Goal: Navigation & Orientation: Find specific page/section

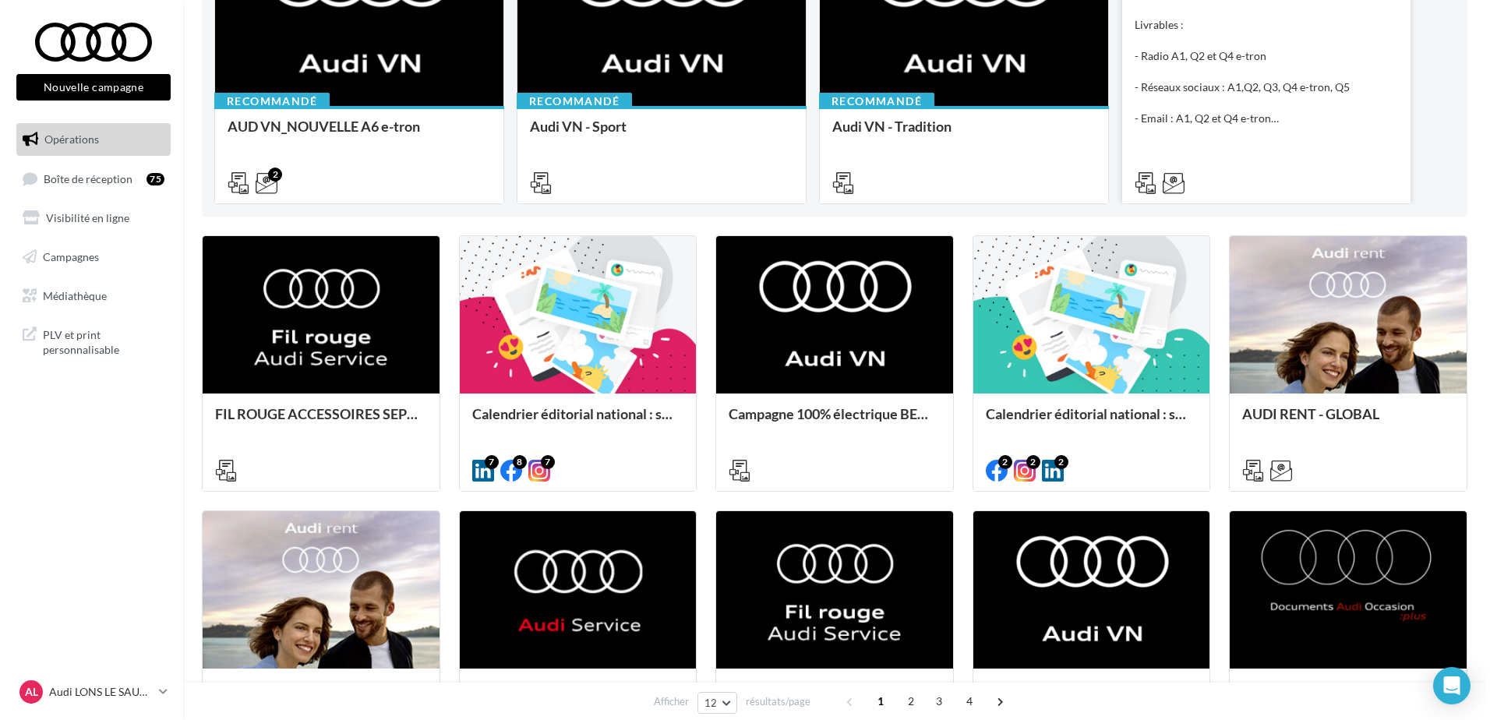
scroll to position [312, 0]
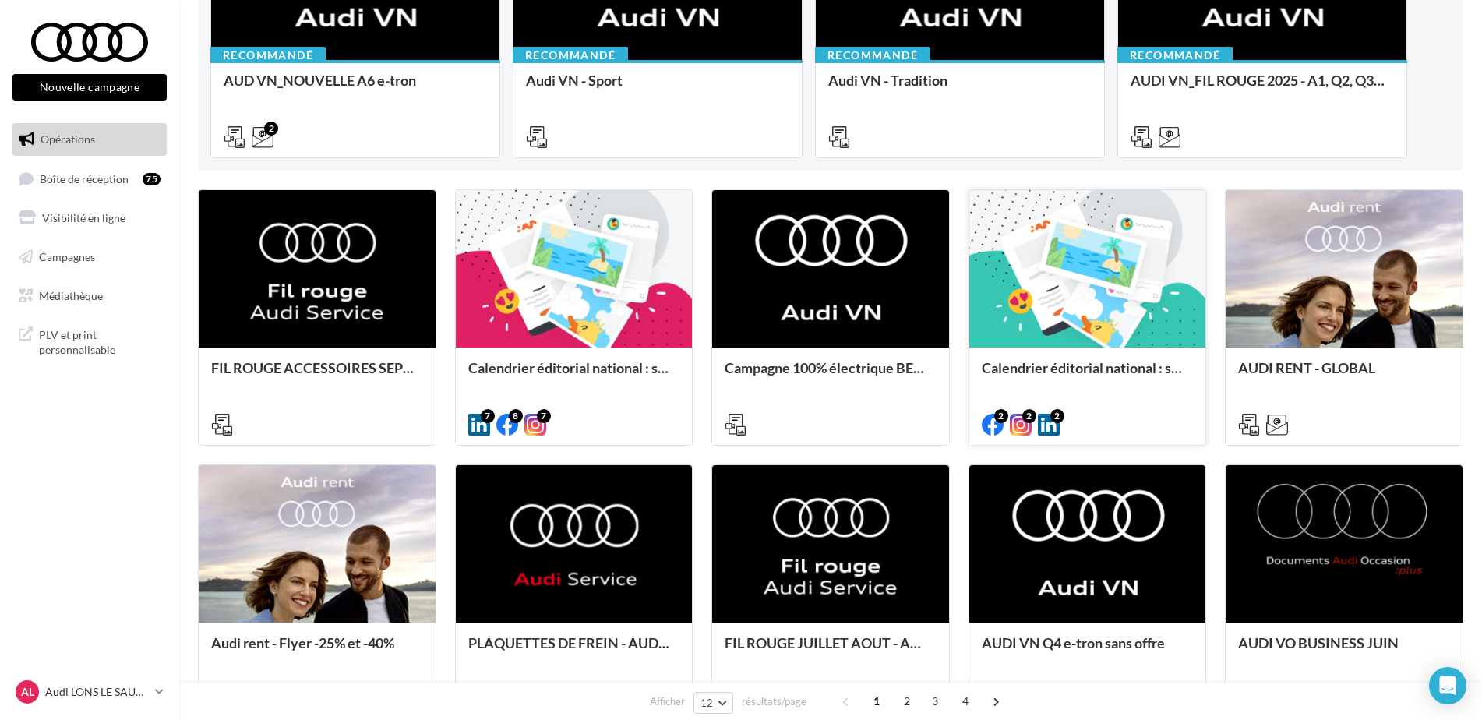
click at [1074, 351] on div "Calendrier éditorial national : semaine du 28.07 au 03.08" at bounding box center [1087, 395] width 237 height 96
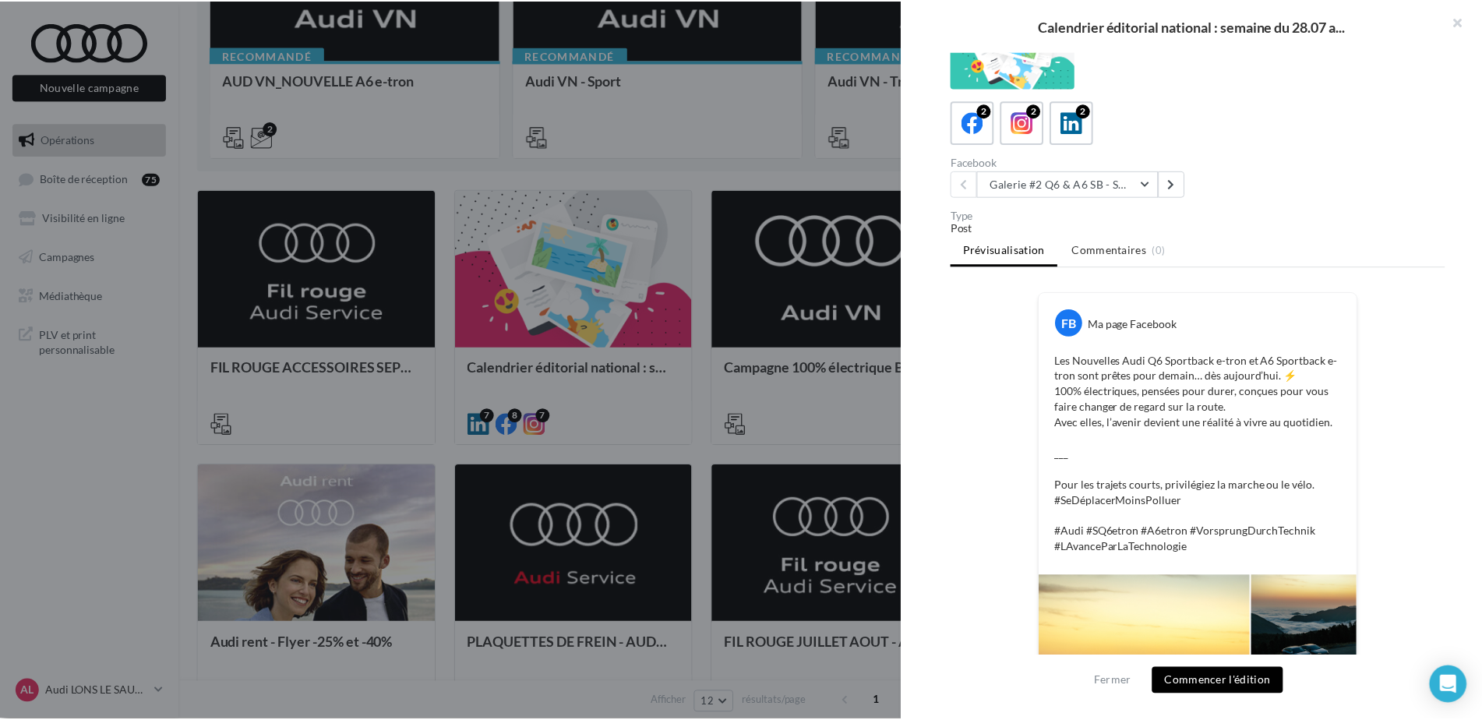
scroll to position [0, 0]
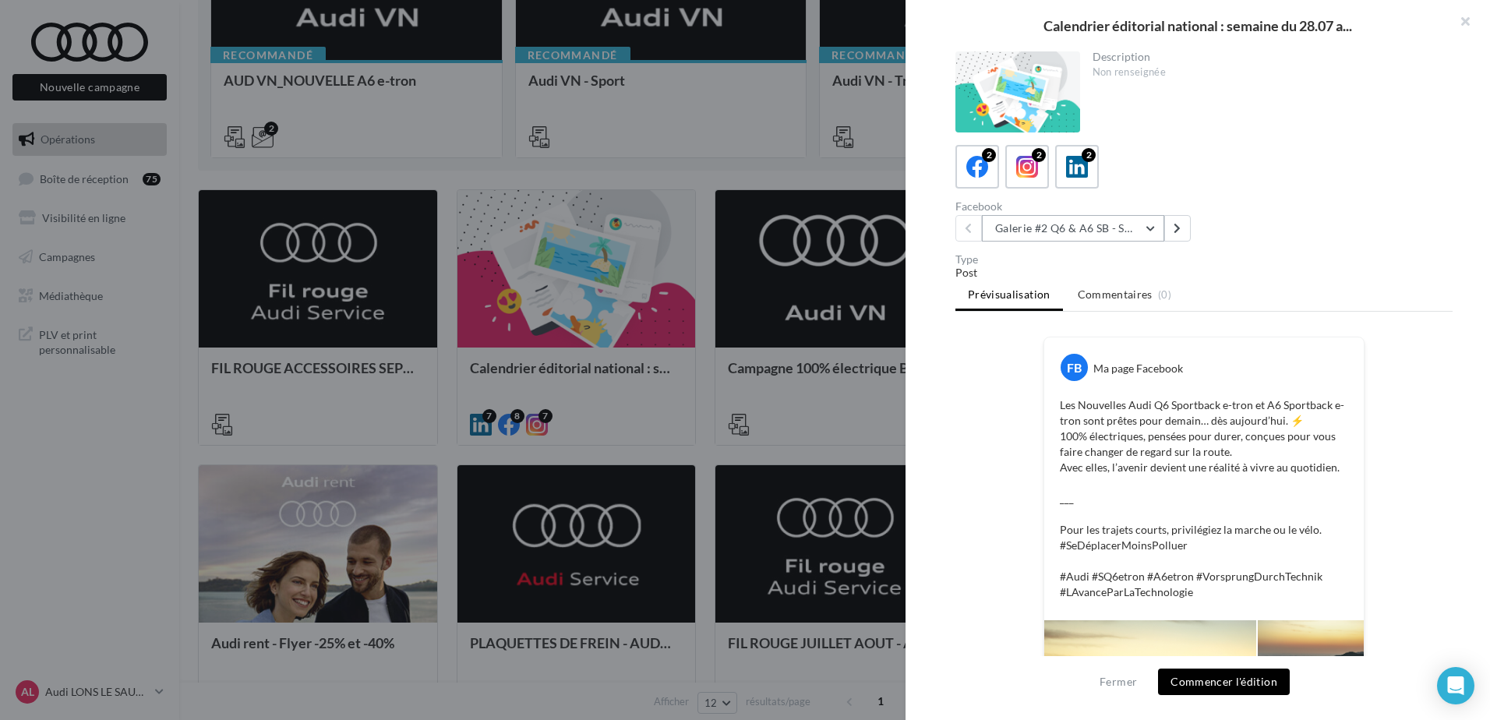
click at [1098, 228] on button "Galerie #2 Q6 & A6 SB - Shooting NV" at bounding box center [1073, 228] width 182 height 26
click at [1317, 223] on div "Facebook Galerie #2 Q6 & A6 SB - Shooting NV Galerie #2 Q6 & A6 SB - Shooting N…" at bounding box center [1210, 221] width 510 height 41
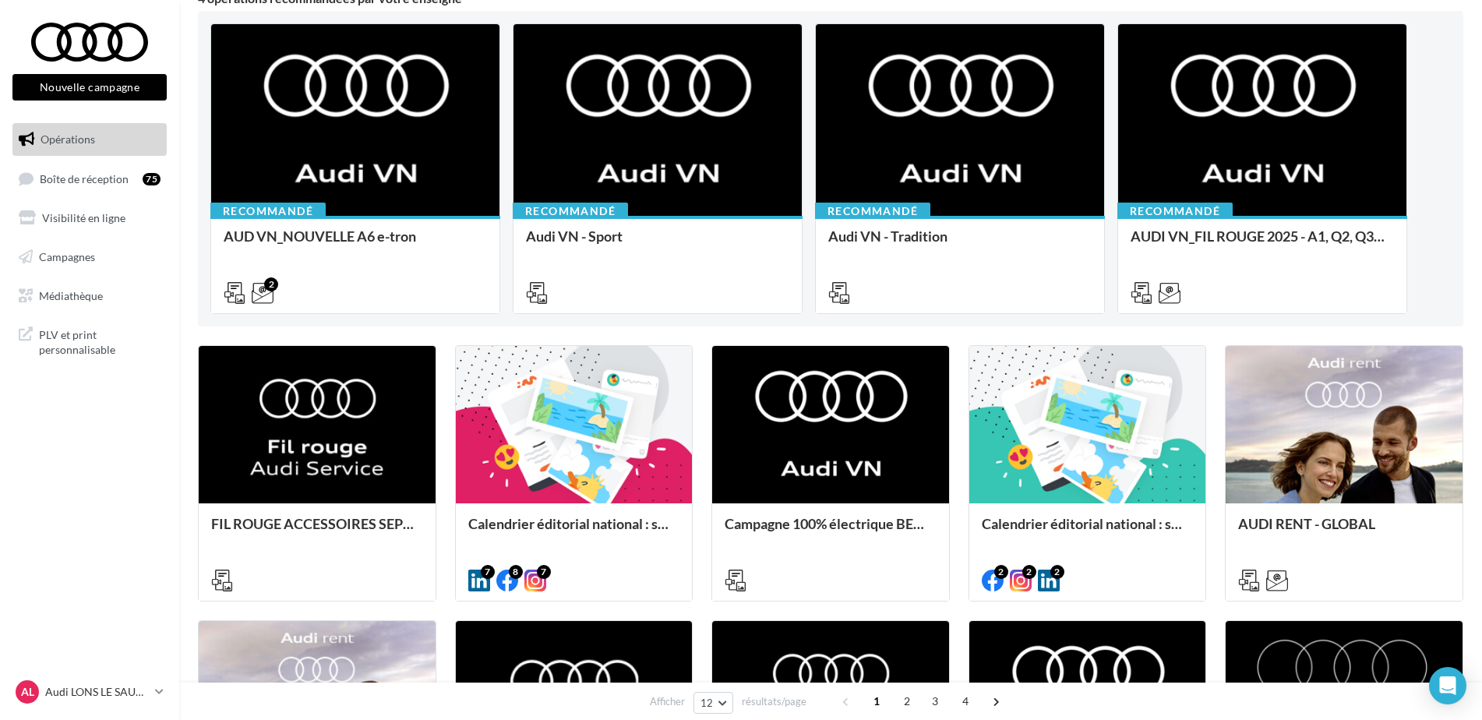
scroll to position [312, 0]
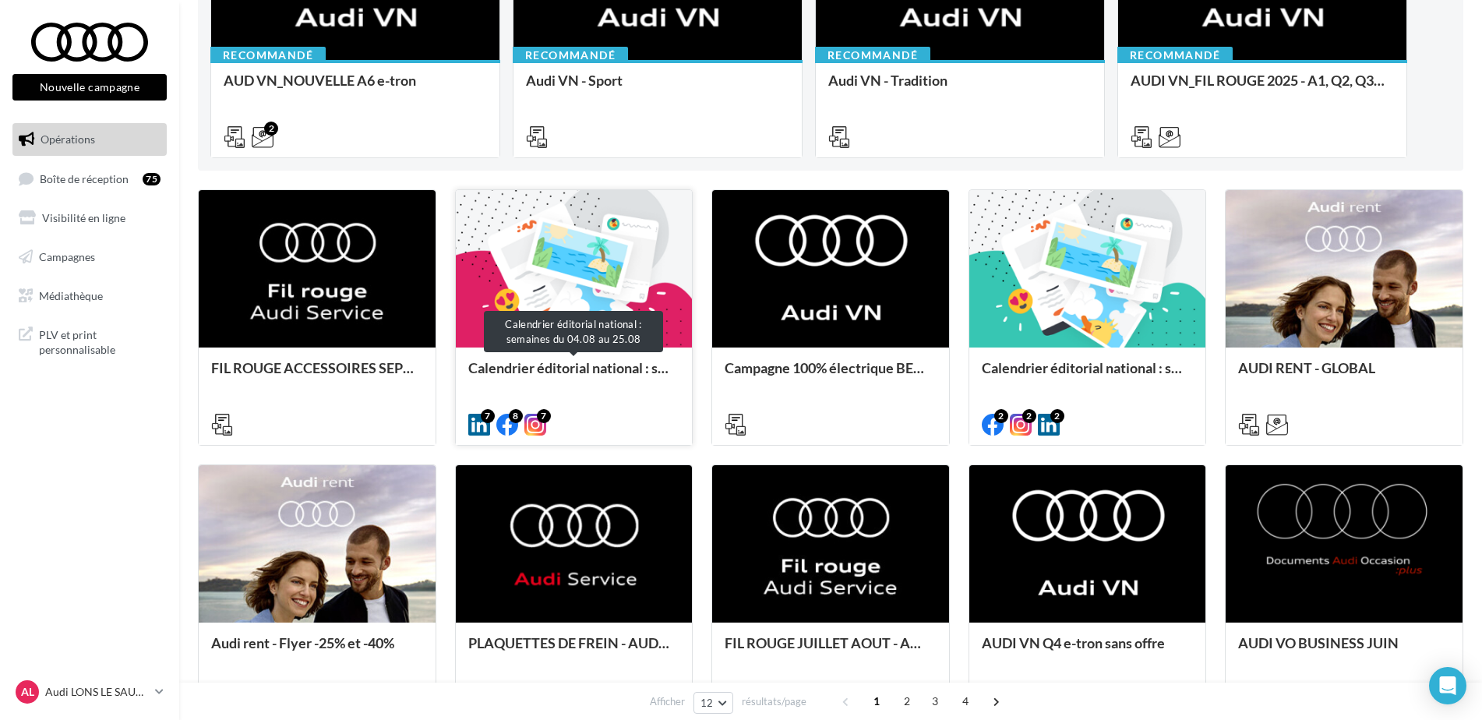
click at [563, 377] on div "Calendrier éditorial national : semaines du 04.08 au 25.08" at bounding box center [574, 375] width 212 height 31
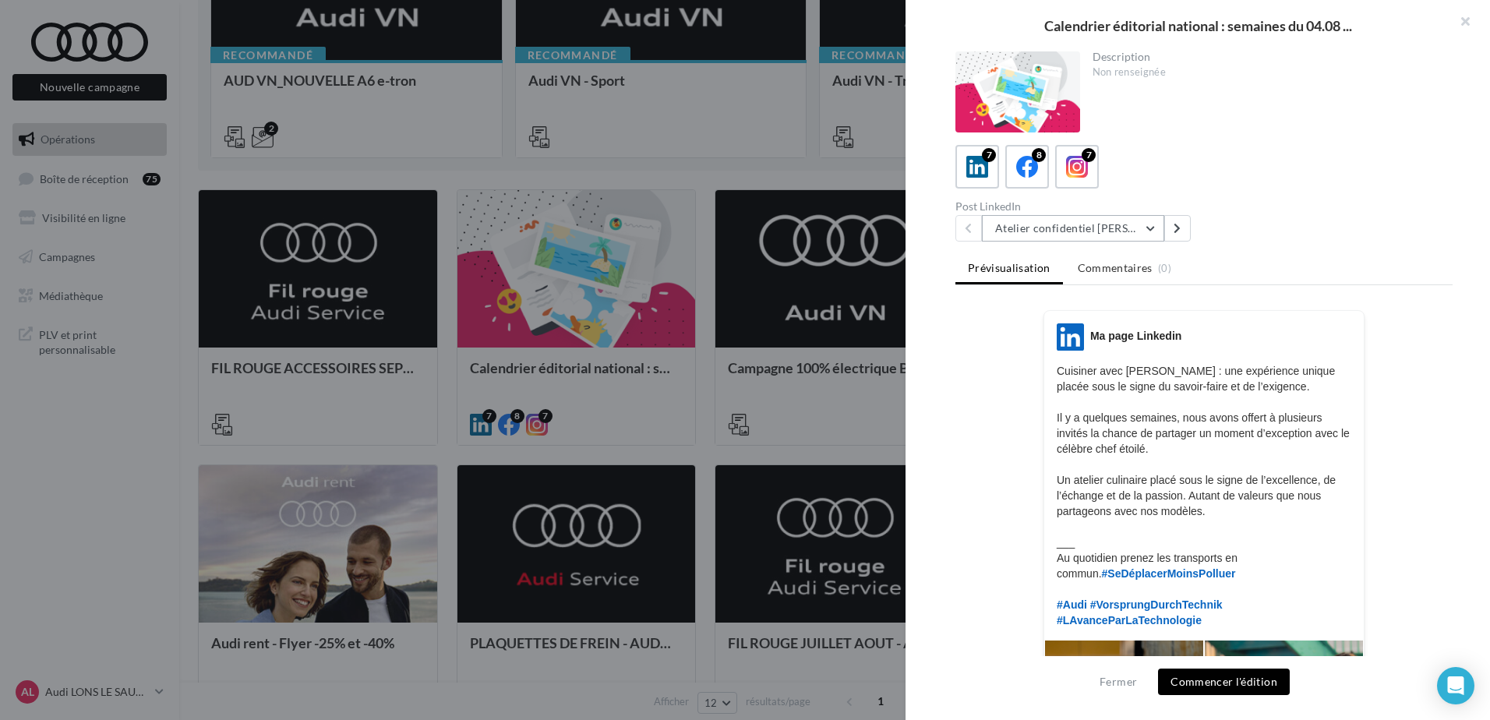
click at [1078, 236] on button "Atelier confidentiel Thierry Marx" at bounding box center [1073, 228] width 182 height 26
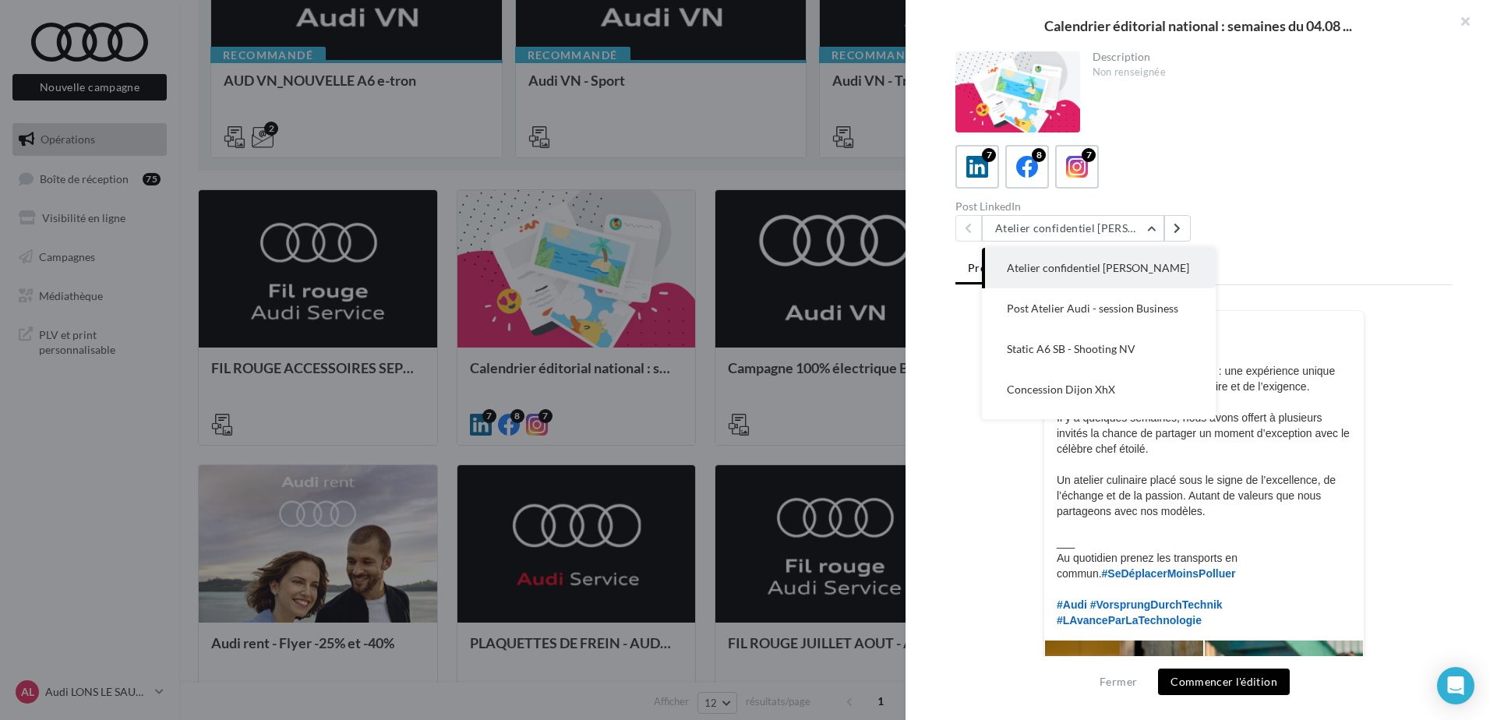
click at [1289, 145] on div "7 8 7" at bounding box center [1203, 167] width 497 height 44
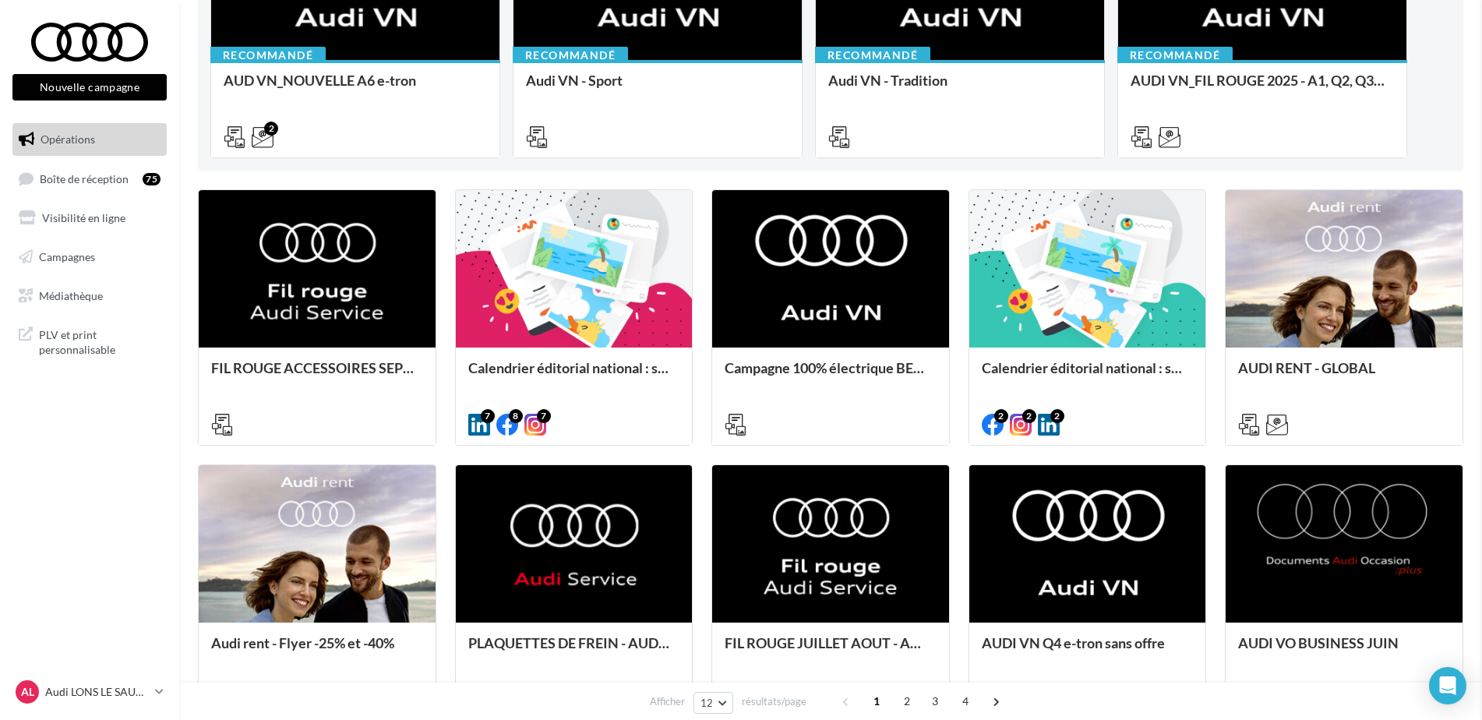
click at [73, 291] on span "Médiathèque" at bounding box center [71, 294] width 64 height 13
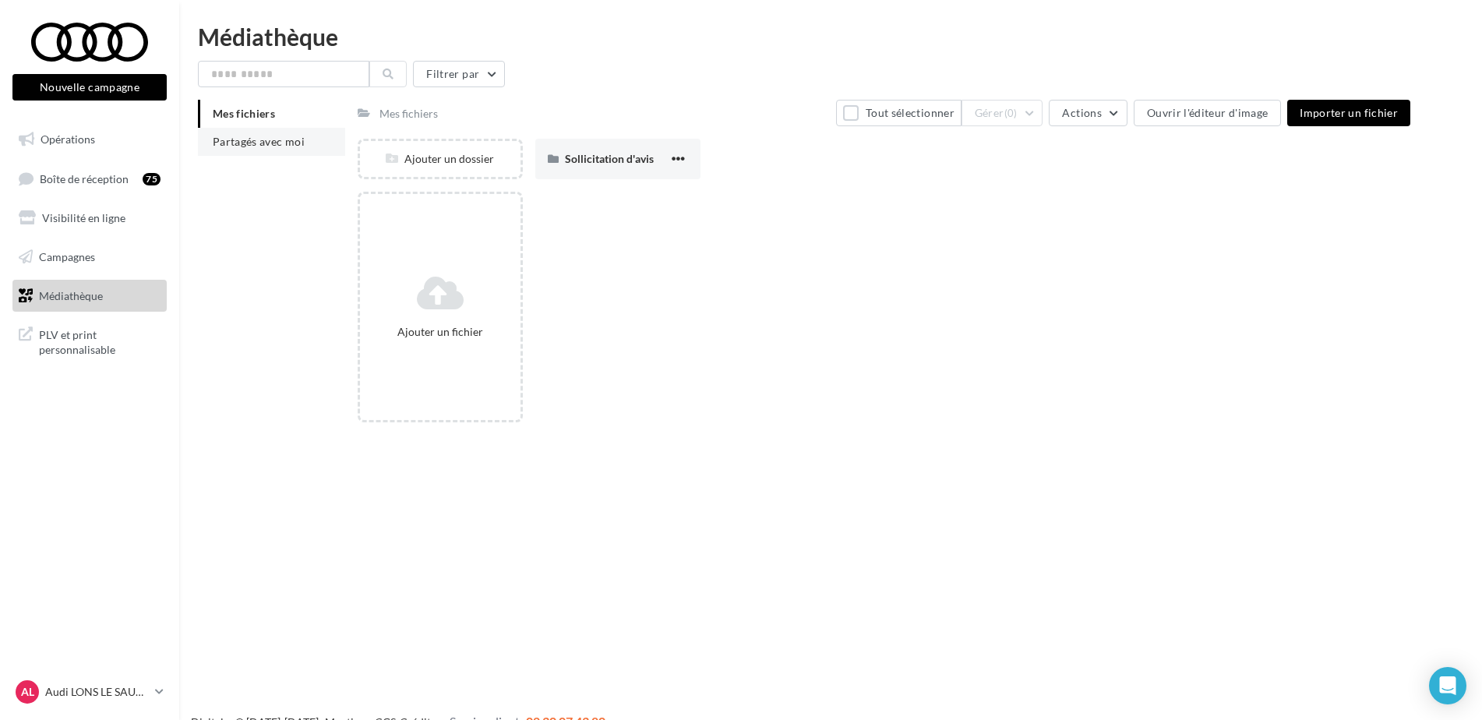
click at [261, 142] on span "Partagés avec moi" at bounding box center [259, 141] width 92 height 13
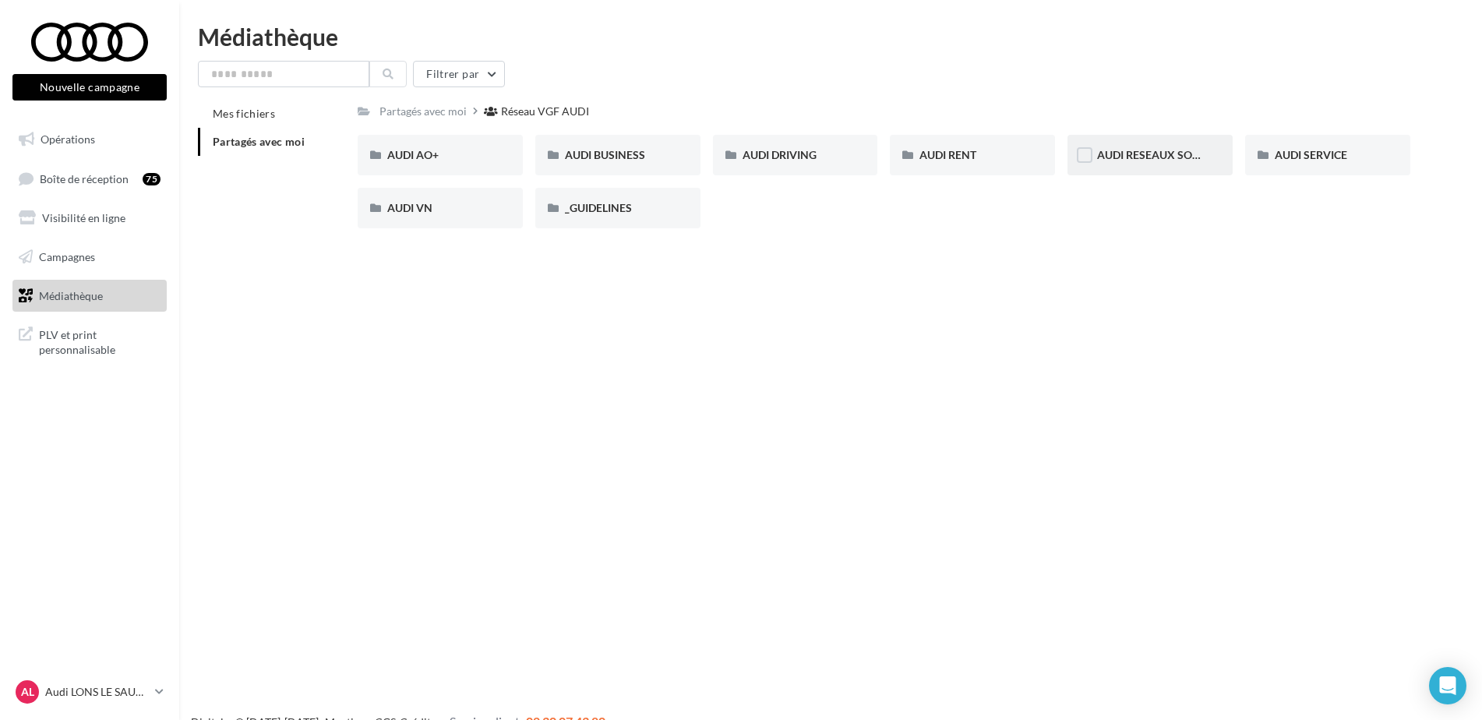
click at [1101, 144] on div "AUDI RESEAUX SOCIAUX" at bounding box center [1149, 155] width 165 height 41
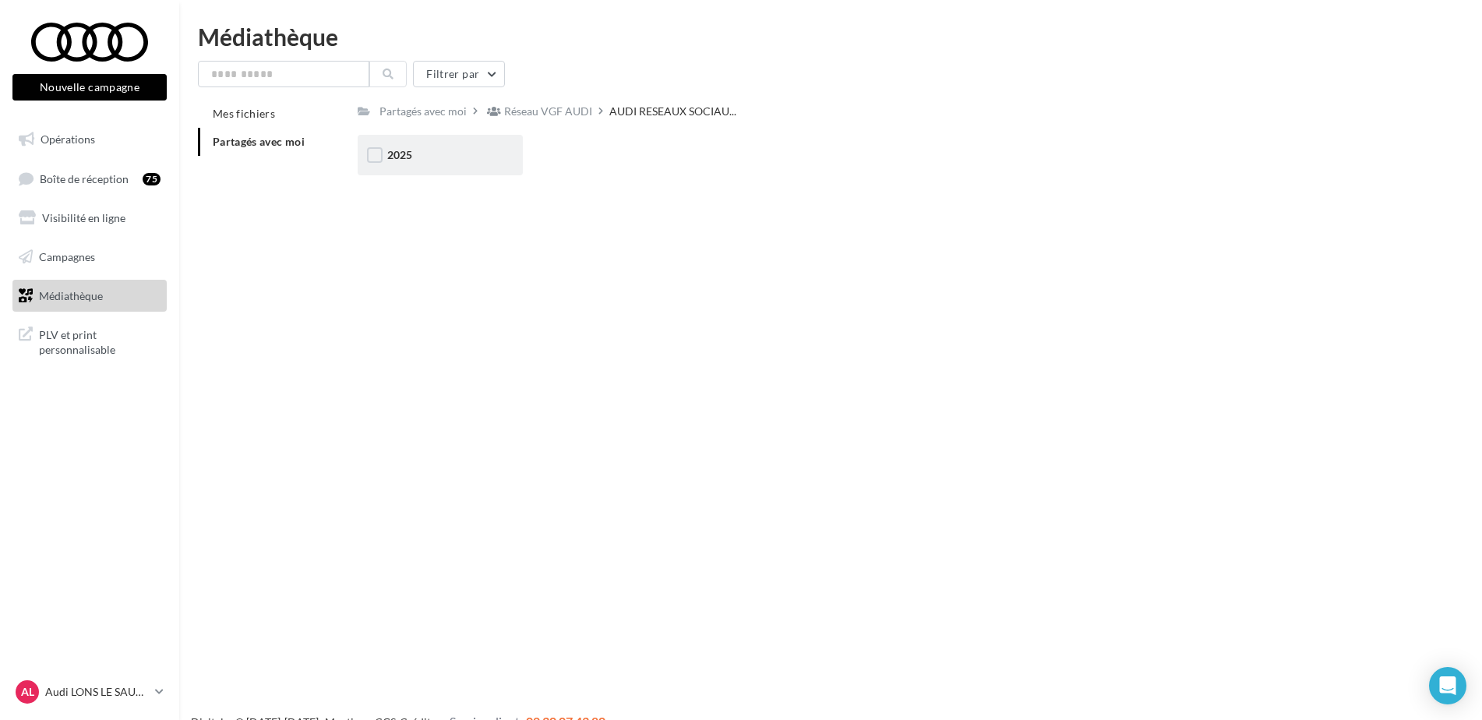
click at [432, 163] on div "2025" at bounding box center [440, 155] width 106 height 16
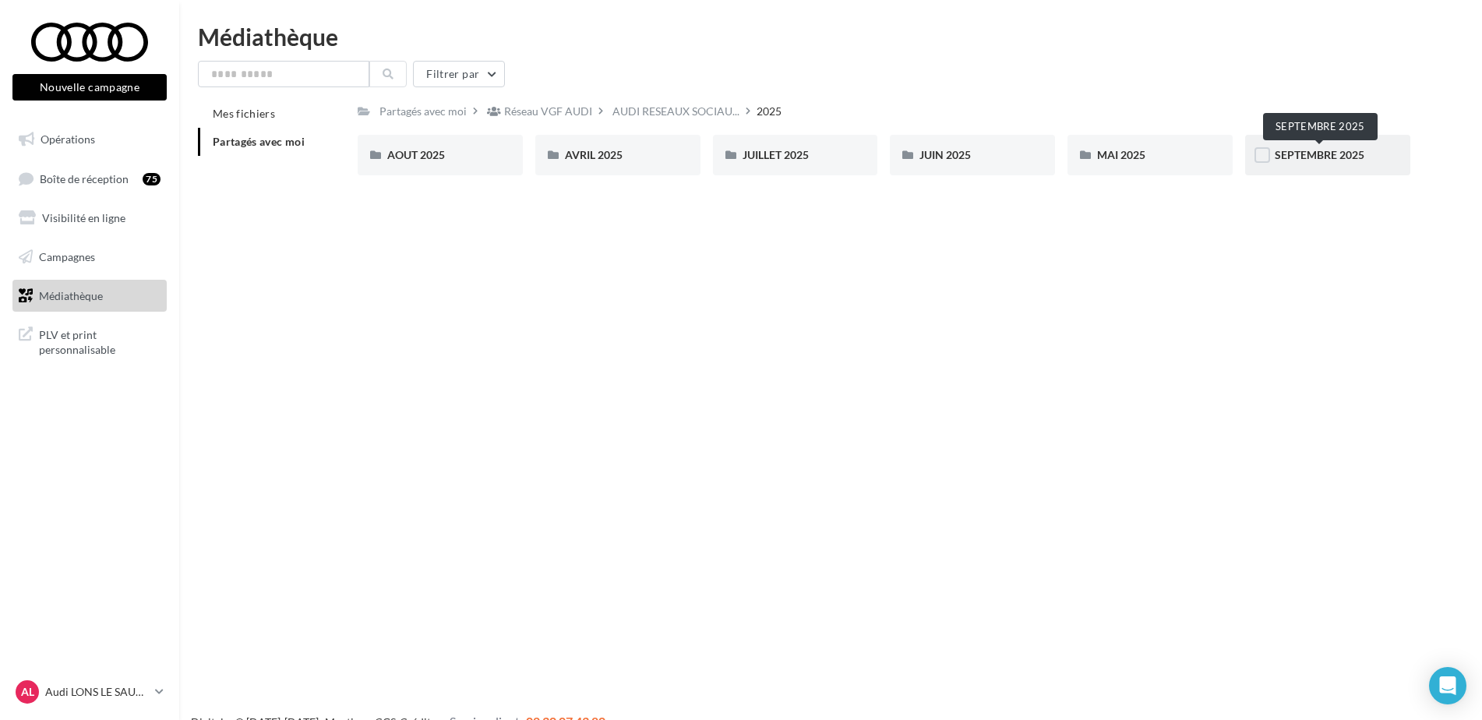
click at [1332, 157] on span "SEPTEMBRE 2025" at bounding box center [1320, 154] width 90 height 13
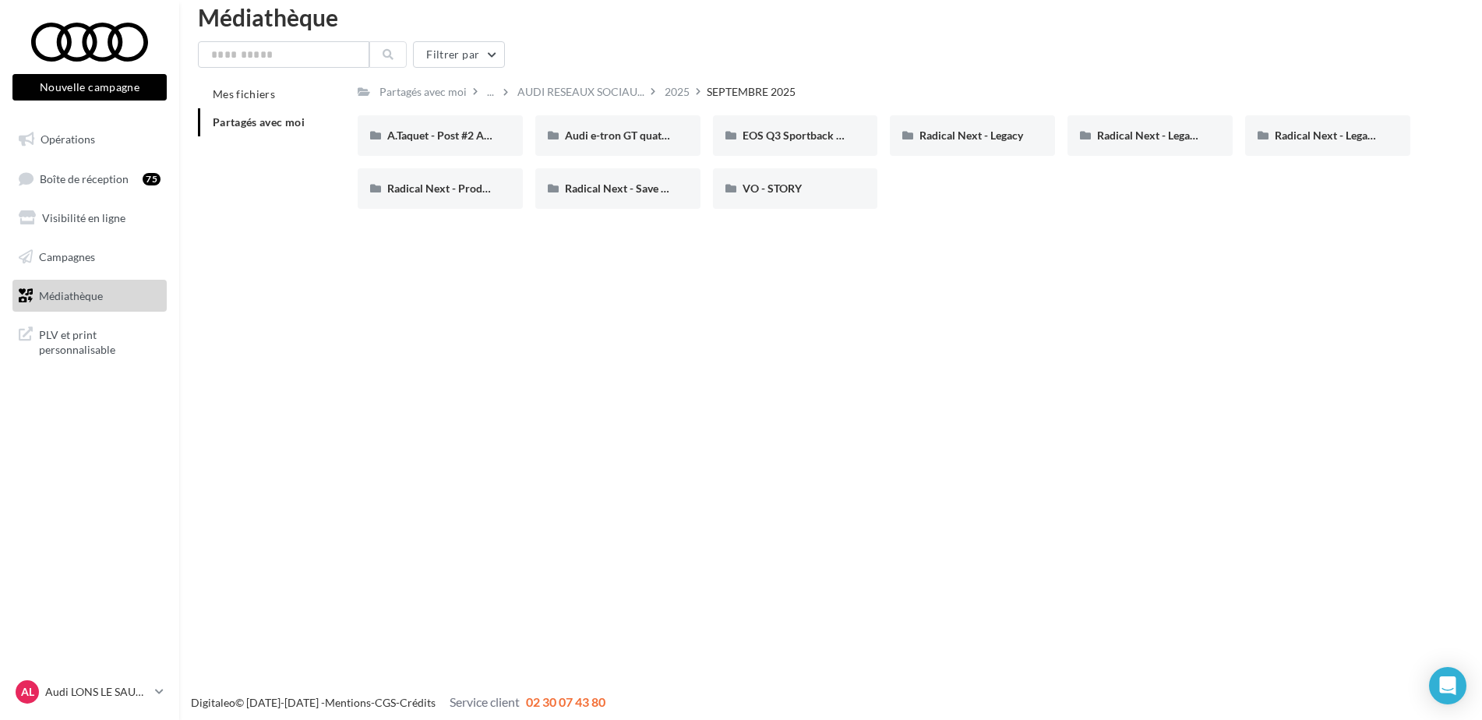
scroll to position [25, 0]
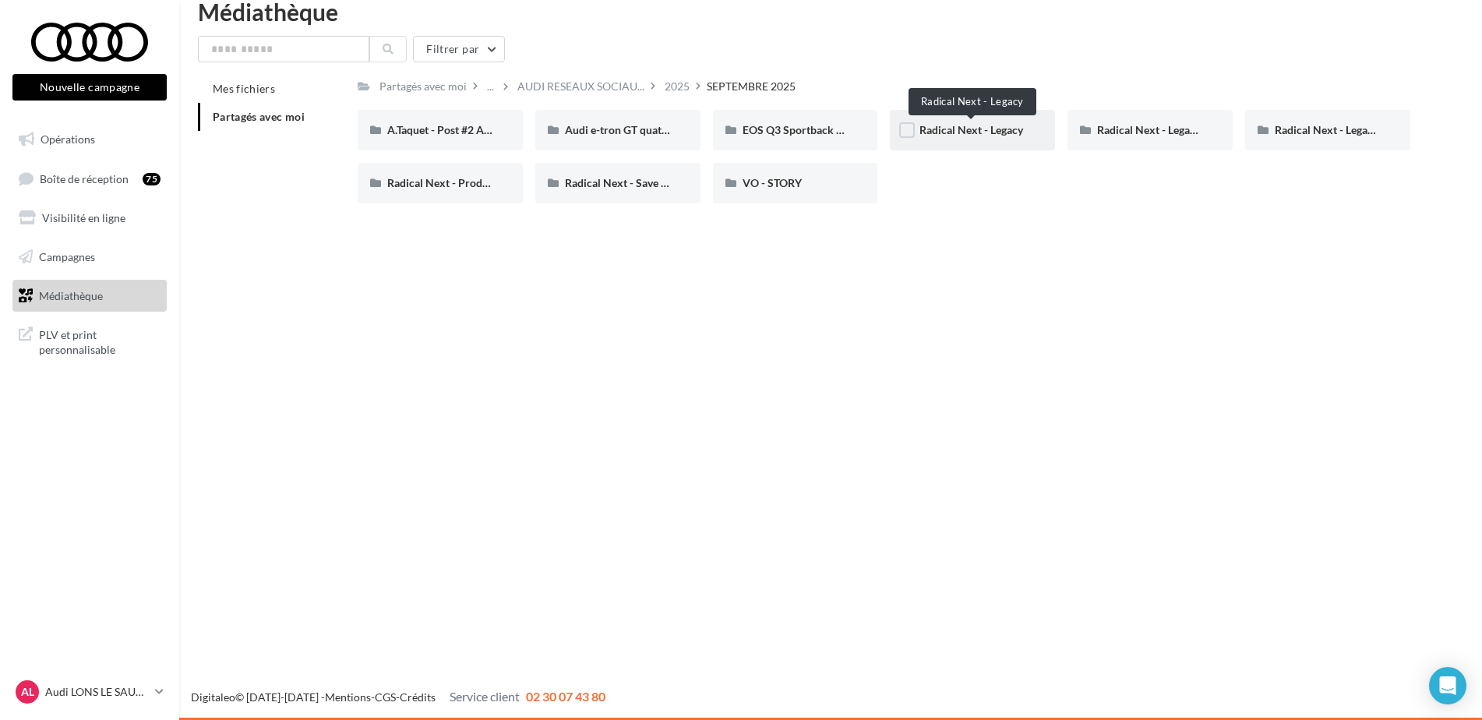
click at [982, 132] on span "Radical Next - Legacy" at bounding box center [971, 129] width 104 height 13
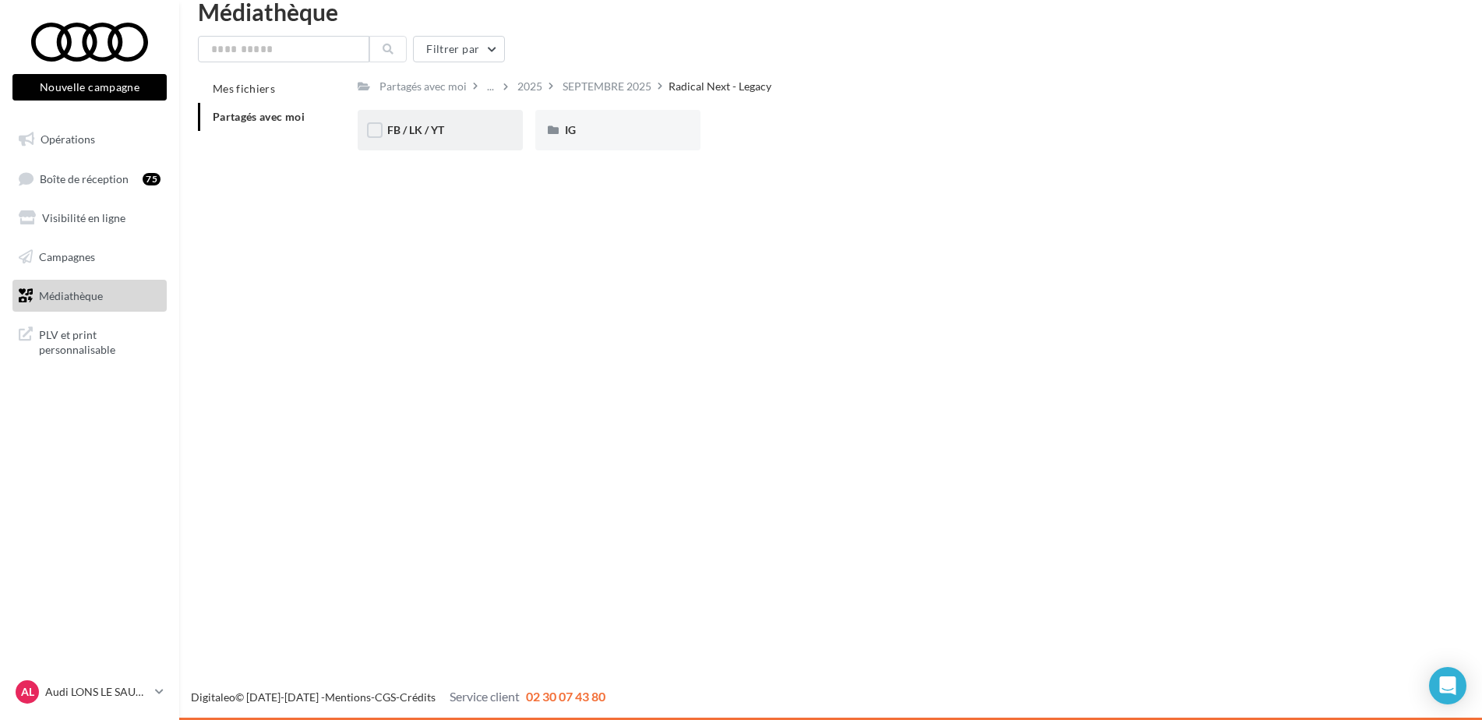
click at [456, 129] on div "FB / LK / YT" at bounding box center [440, 130] width 106 height 16
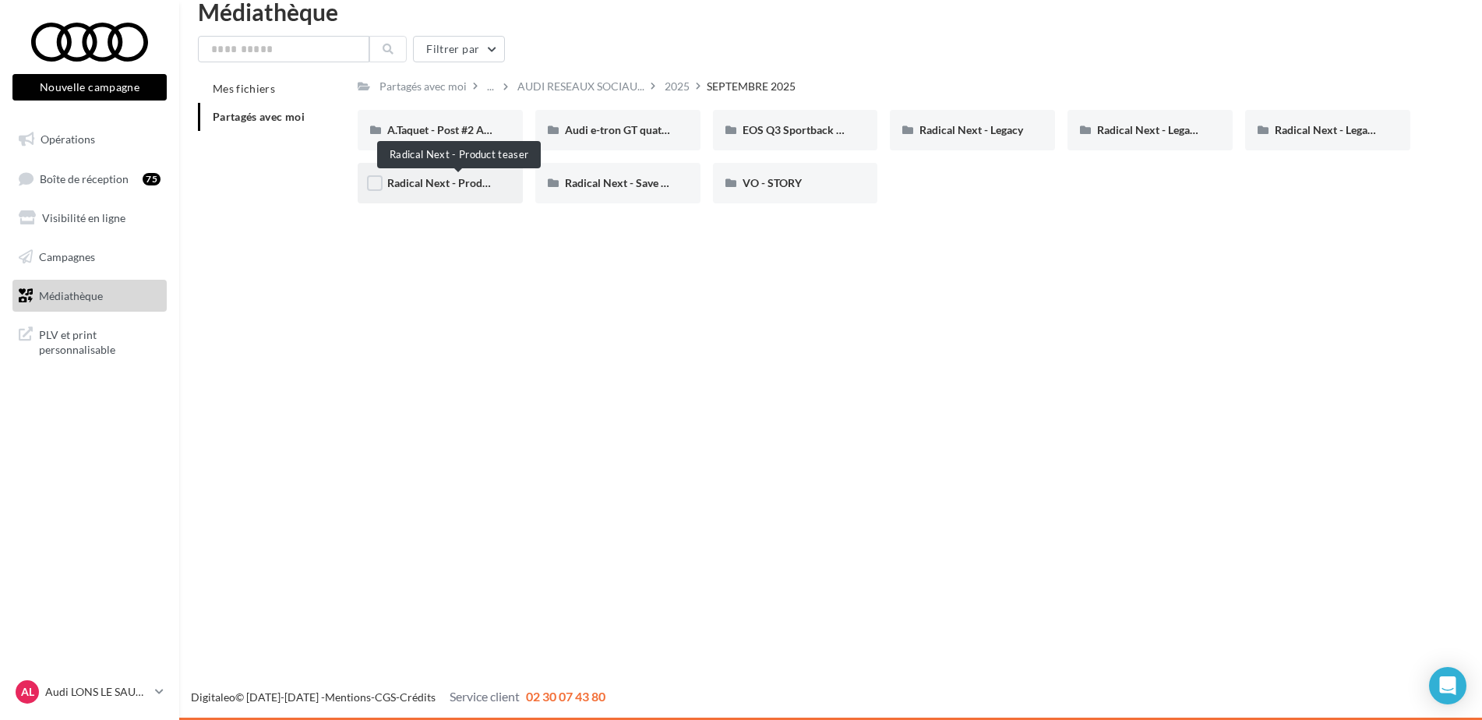
click at [457, 183] on span "Radical Next - Product teaser" at bounding box center [458, 182] width 143 height 13
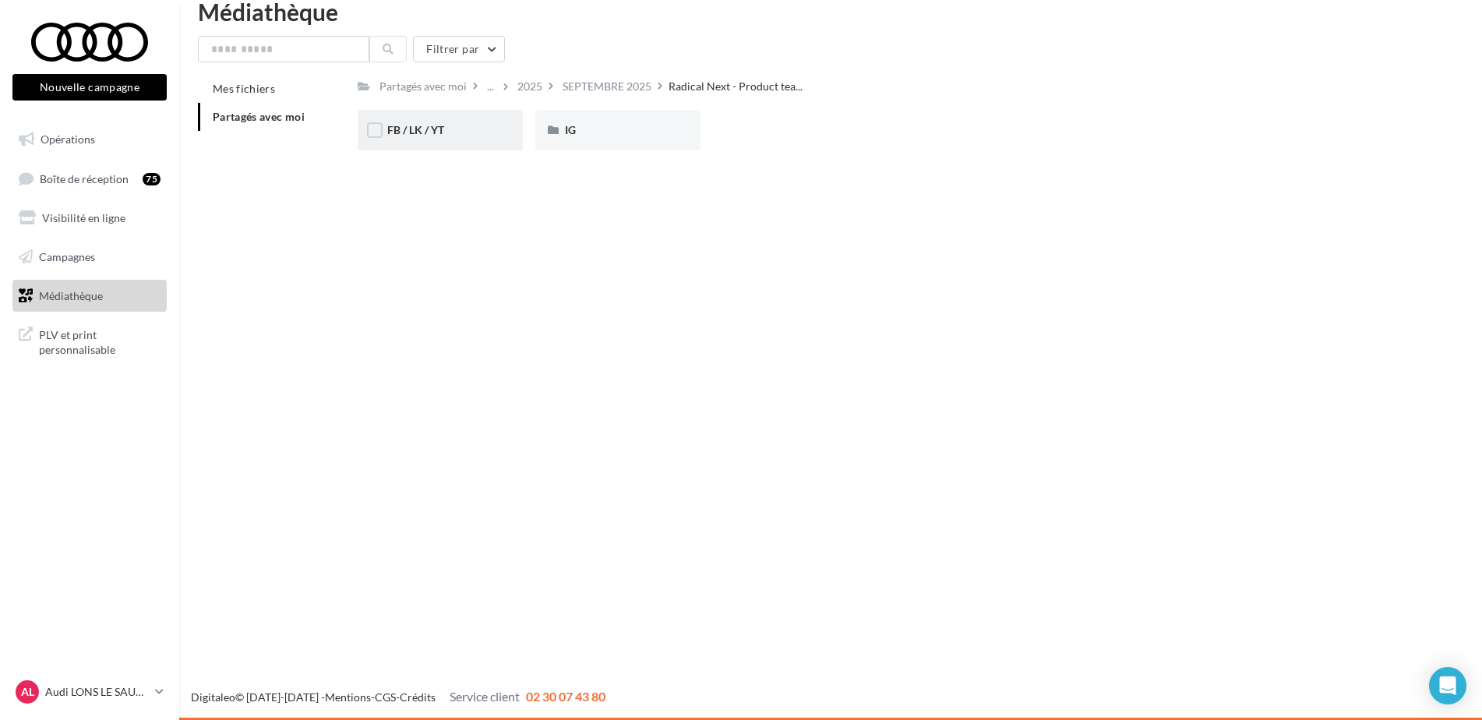
click at [469, 136] on div "FB / LK / YT" at bounding box center [440, 130] width 106 height 16
click at [633, 137] on div "IG" at bounding box center [618, 130] width 106 height 16
